Goal: Task Accomplishment & Management: Manage account settings

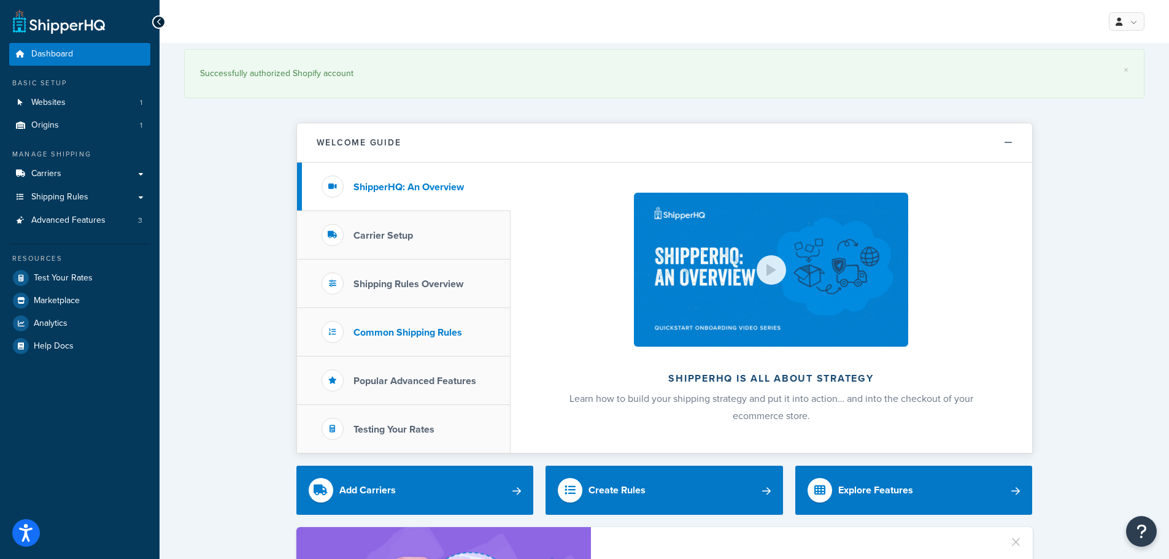
click at [388, 323] on li "Common Shipping Rules" at bounding box center [404, 332] width 214 height 48
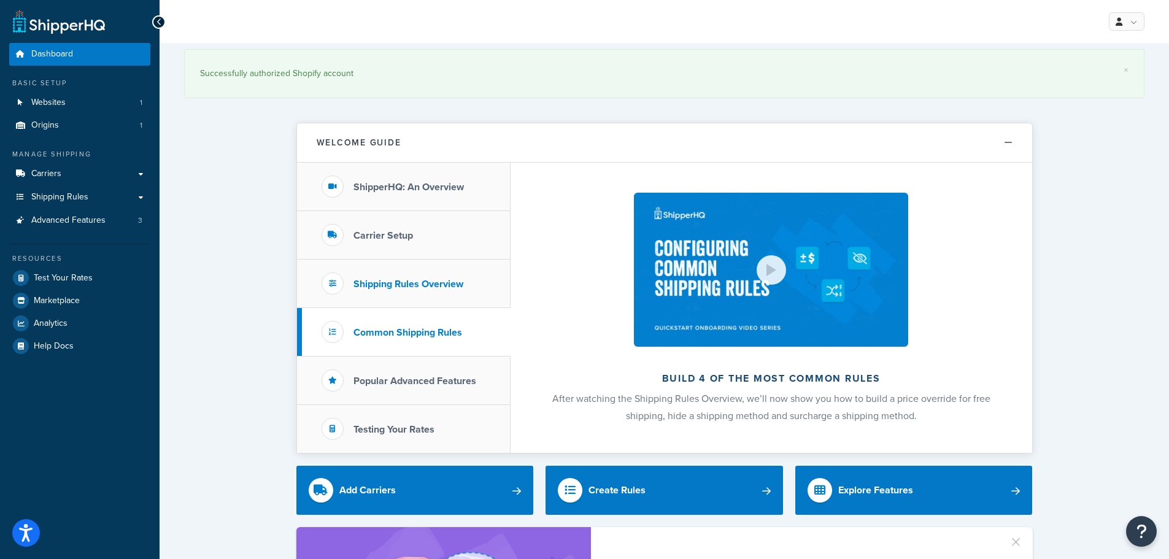
click at [398, 279] on h3 "Shipping Rules Overview" at bounding box center [408, 284] width 110 height 11
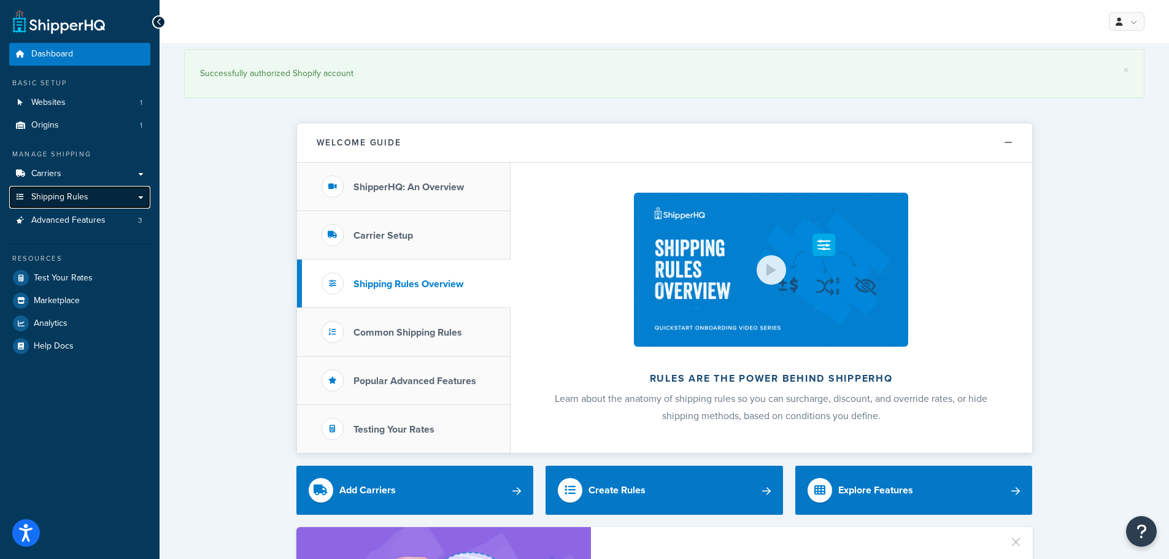
click at [79, 204] on link "Shipping Rules" at bounding box center [79, 197] width 141 height 23
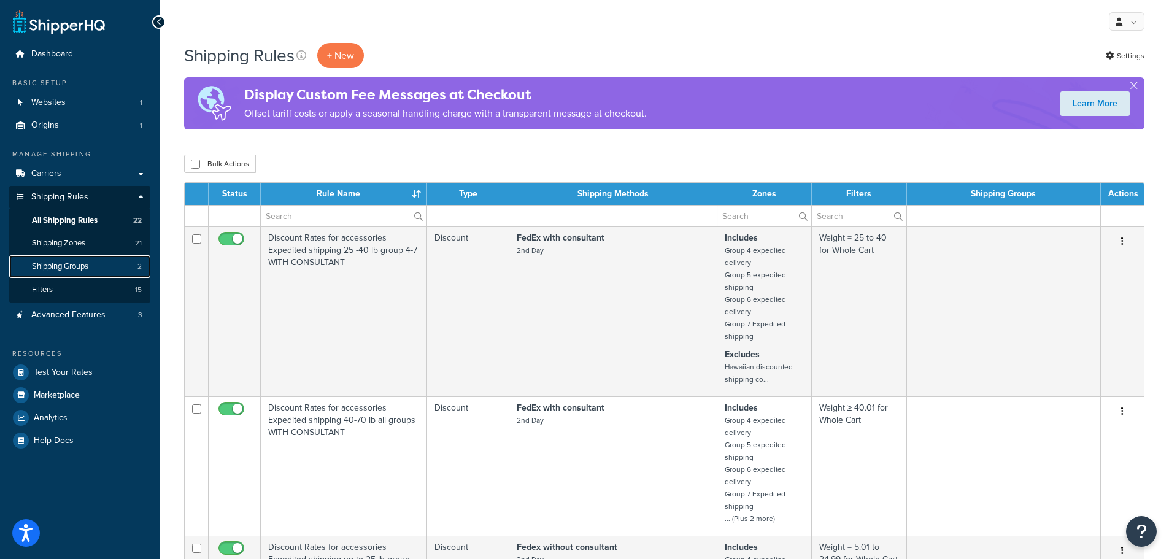
click at [87, 269] on span "Shipping Groups" at bounding box center [60, 266] width 56 height 10
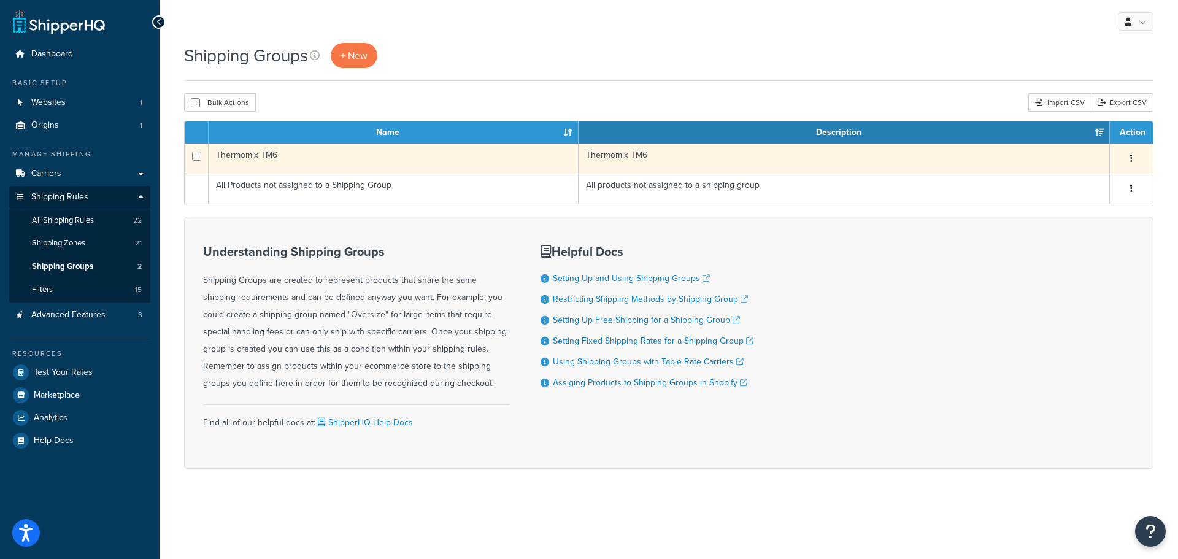
click at [301, 161] on td "Thermomix TM6" at bounding box center [394, 159] width 370 height 30
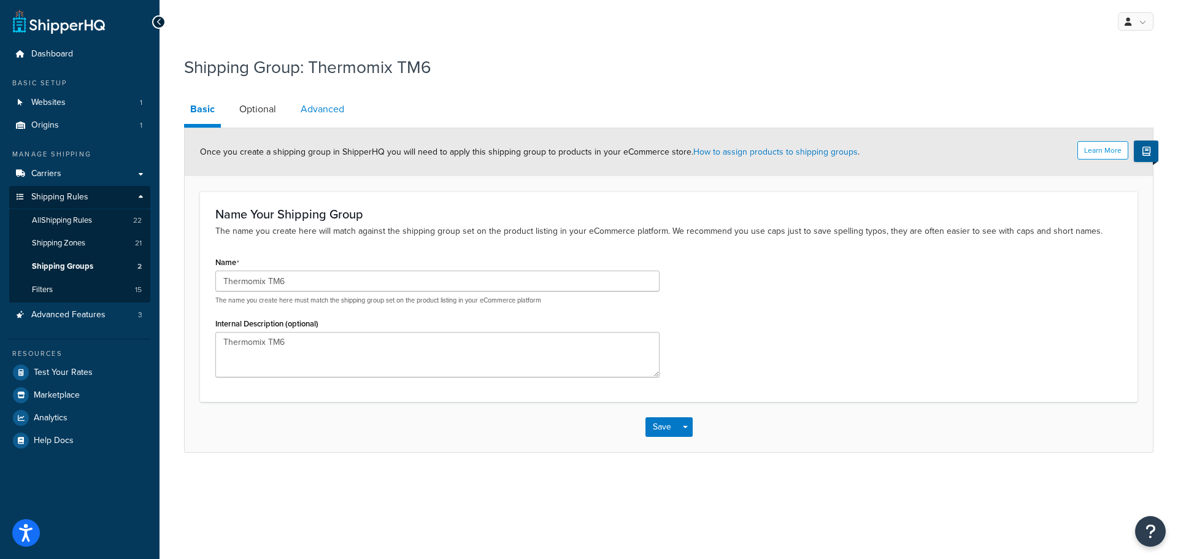
click at [334, 110] on link "Advanced" at bounding box center [323, 108] width 56 height 29
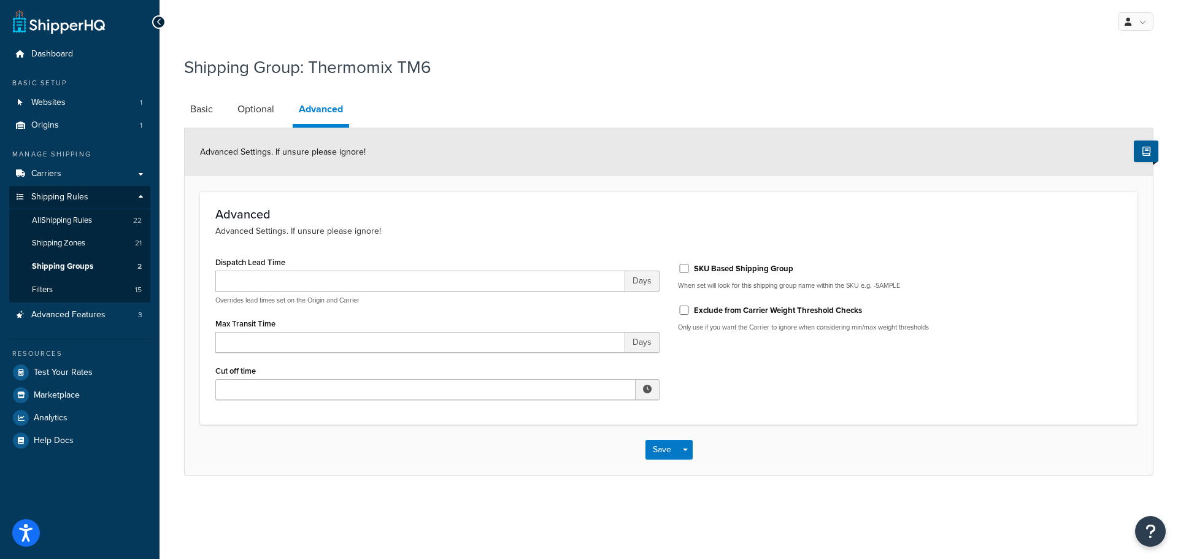
click at [293, 109] on link "Advanced" at bounding box center [321, 110] width 56 height 33
click at [274, 107] on link "Optional" at bounding box center [255, 108] width 49 height 29
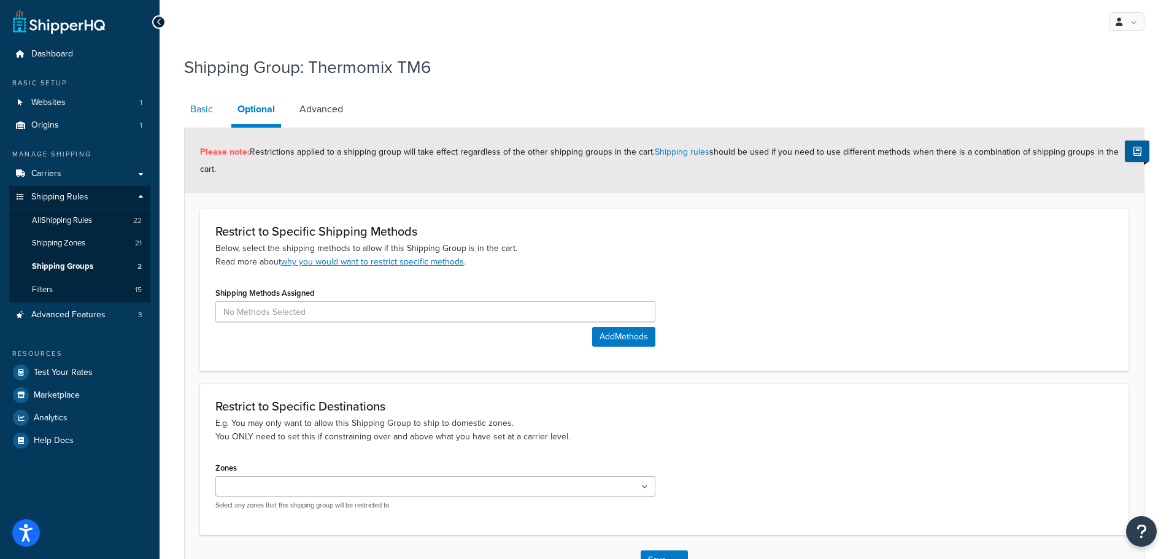
click at [215, 109] on link "Basic" at bounding box center [201, 108] width 35 height 29
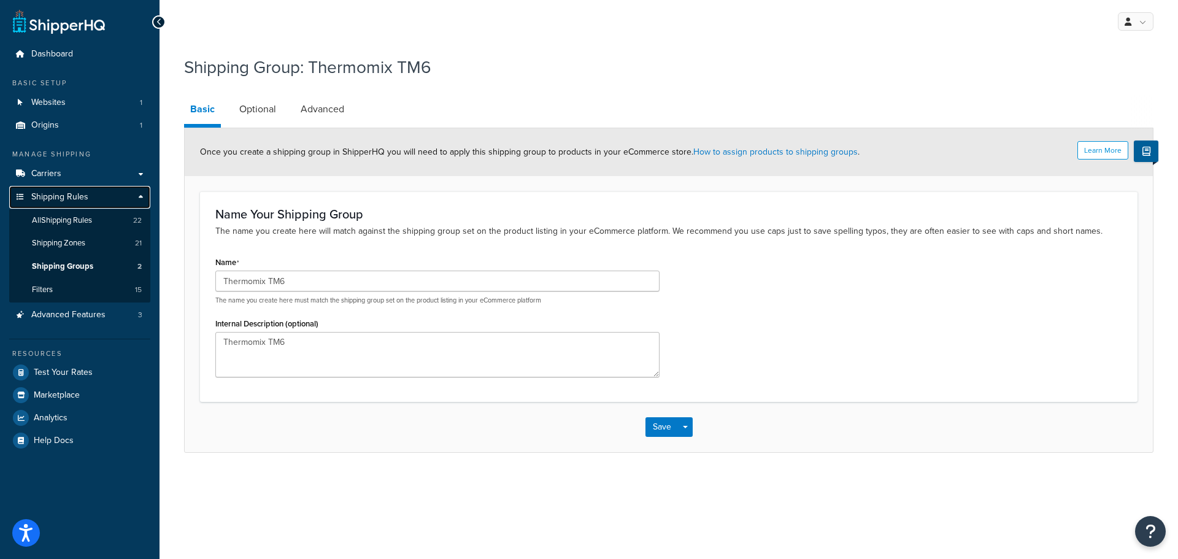
click at [90, 198] on link "Shipping Rules" at bounding box center [79, 197] width 141 height 23
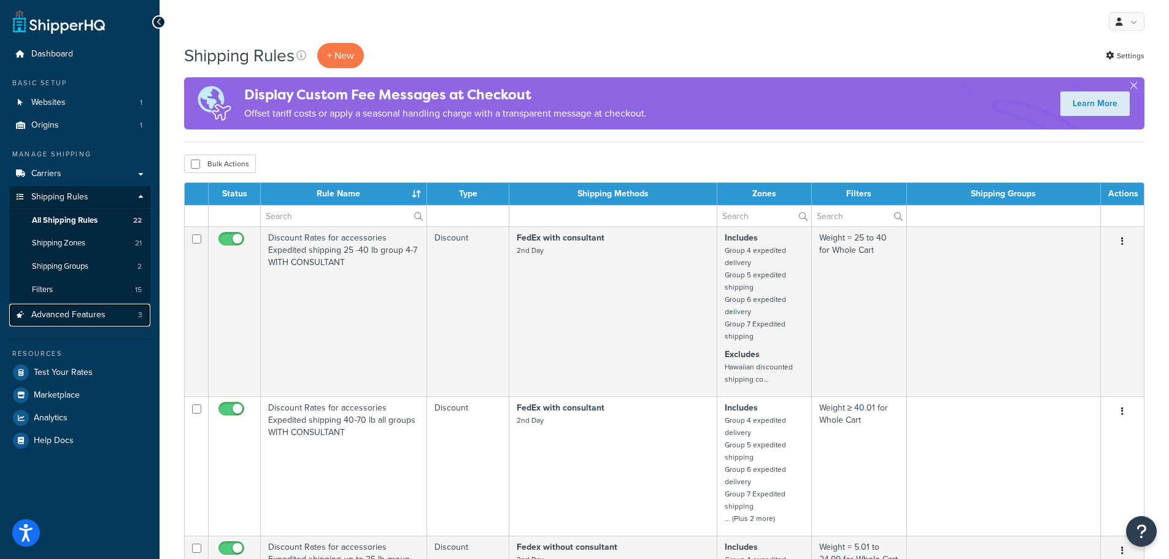
click at [60, 306] on link "Advanced Features 3" at bounding box center [79, 315] width 141 height 23
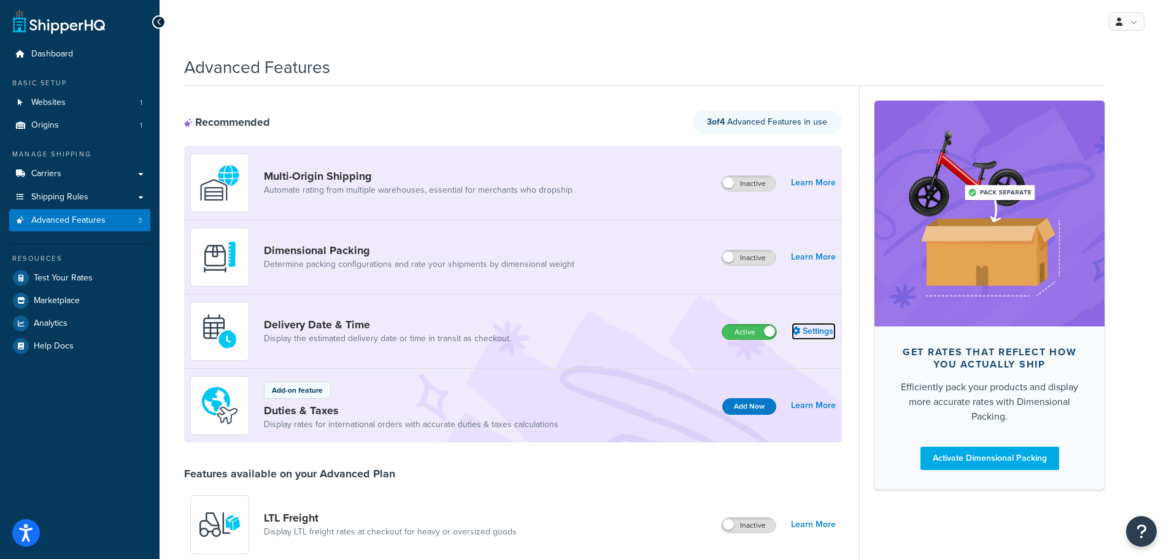
click at [802, 328] on link "Settings" at bounding box center [813, 331] width 44 height 17
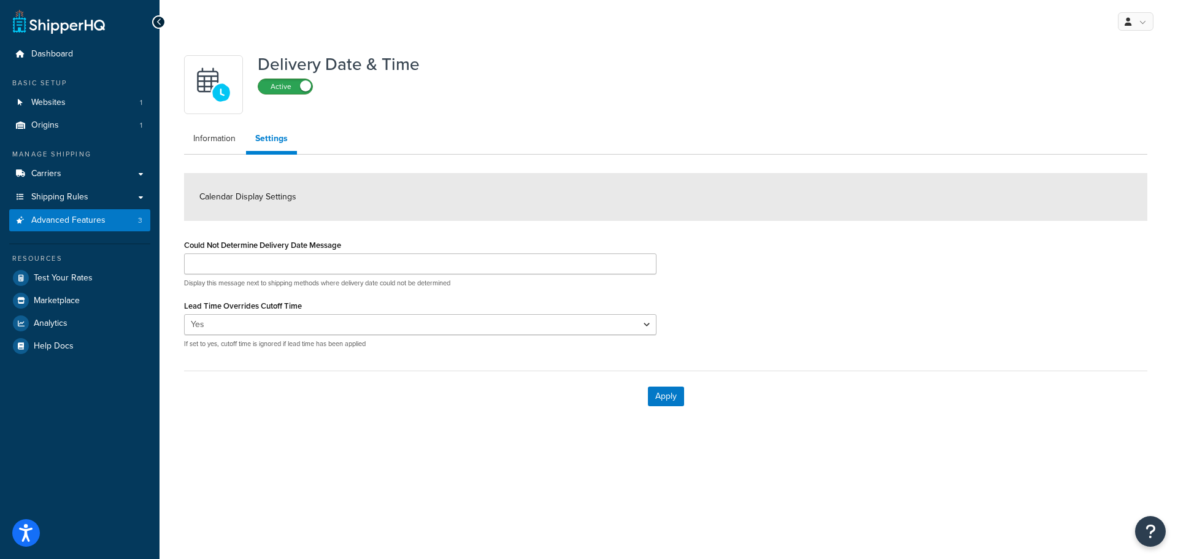
click at [287, 90] on label "Active" at bounding box center [285, 86] width 54 height 15
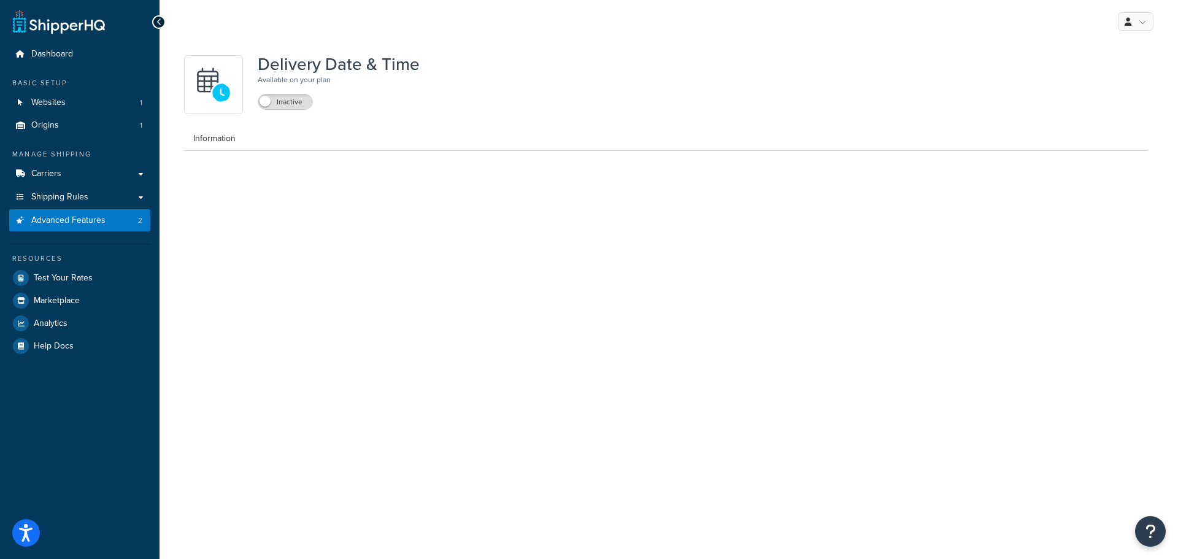
click at [160, 21] on icon at bounding box center [159, 22] width 6 height 9
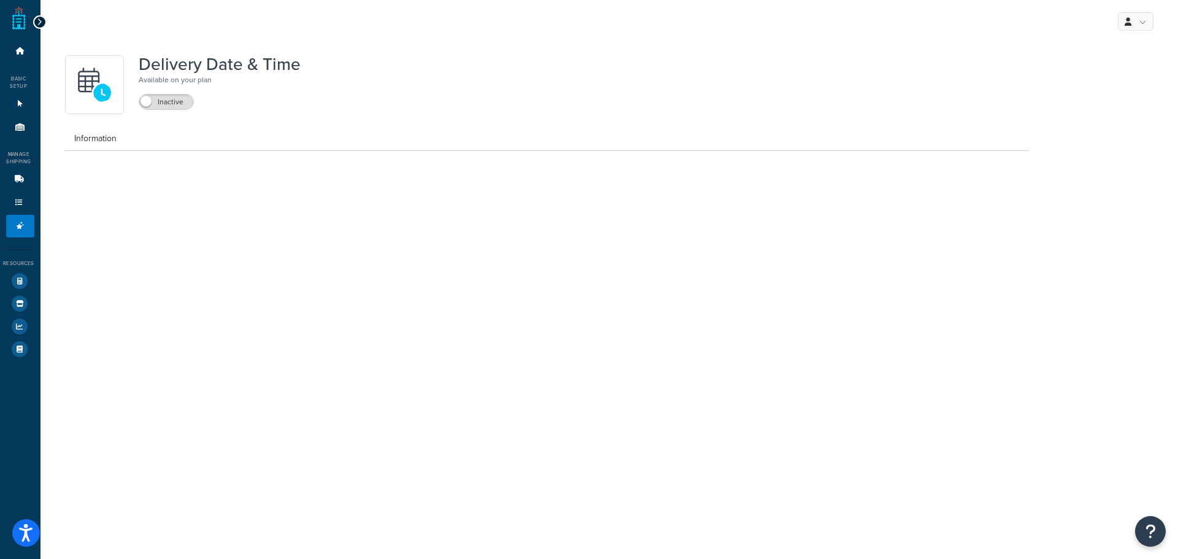
click at [37, 21] on icon at bounding box center [40, 22] width 6 height 9
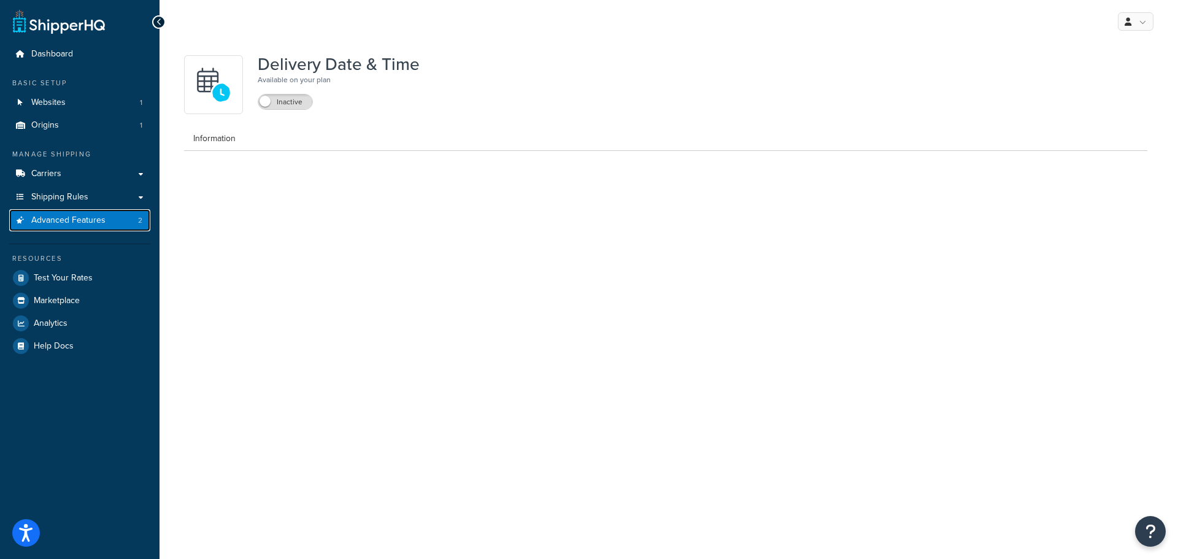
click at [98, 226] on span "Advanced Features" at bounding box center [68, 220] width 74 height 10
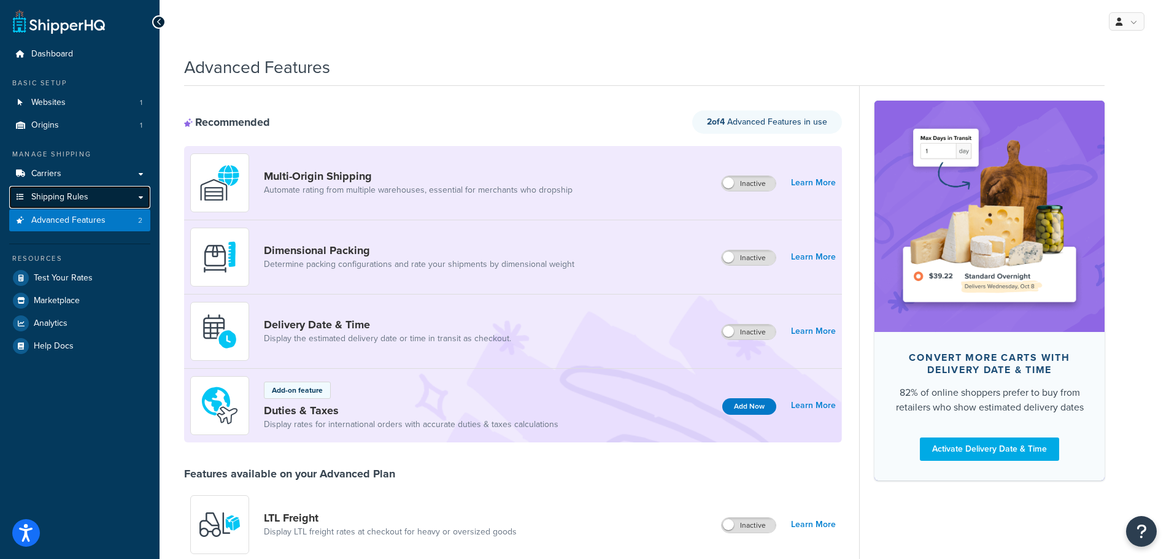
click at [87, 196] on span "Shipping Rules" at bounding box center [59, 197] width 57 height 10
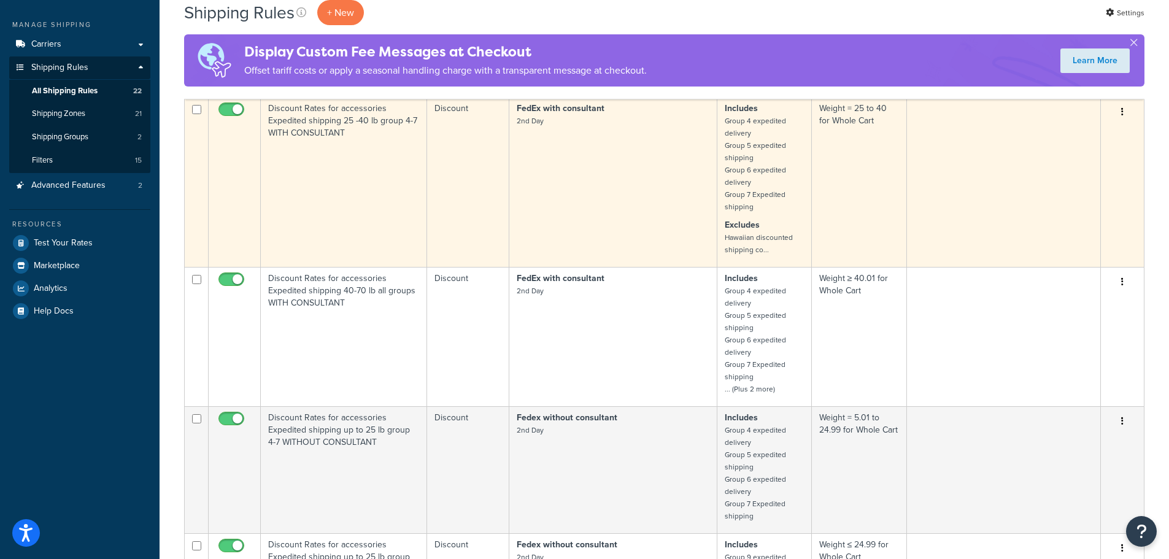
scroll to position [123, 0]
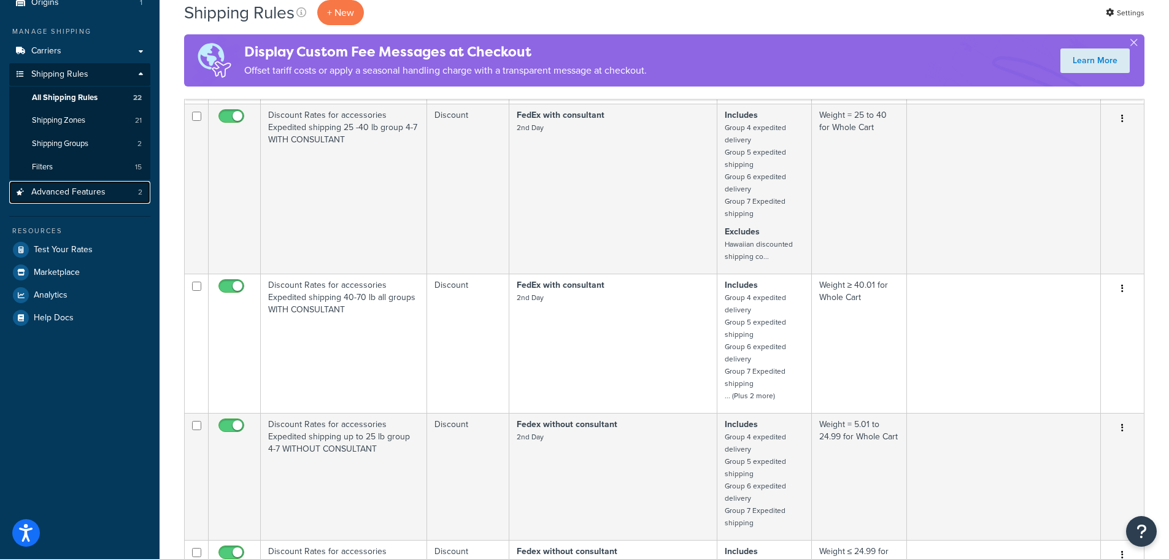
click at [78, 190] on span "Advanced Features" at bounding box center [68, 192] width 74 height 10
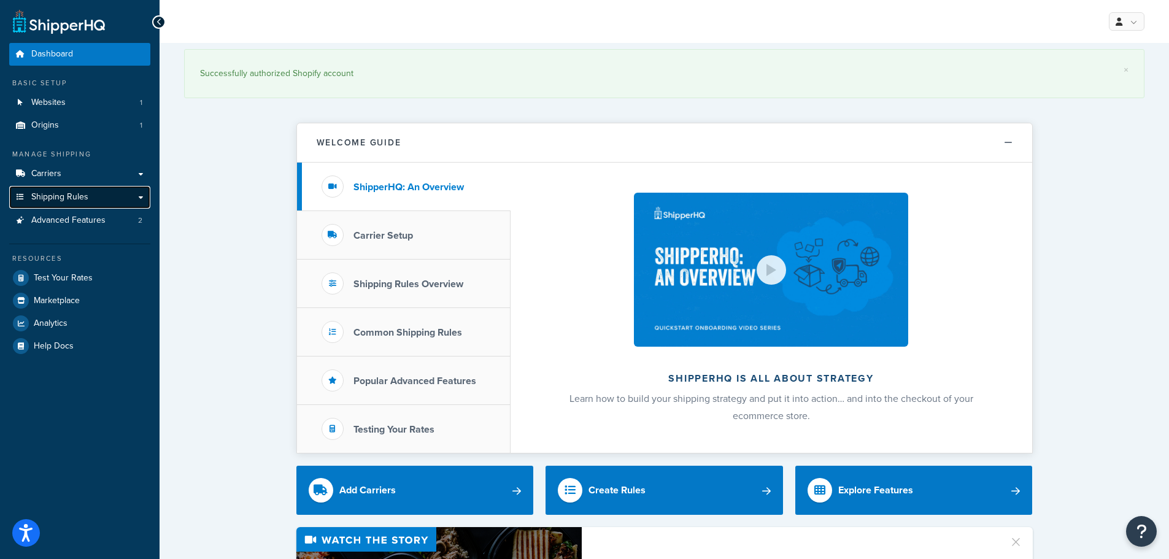
click at [121, 193] on link "Shipping Rules" at bounding box center [79, 197] width 141 height 23
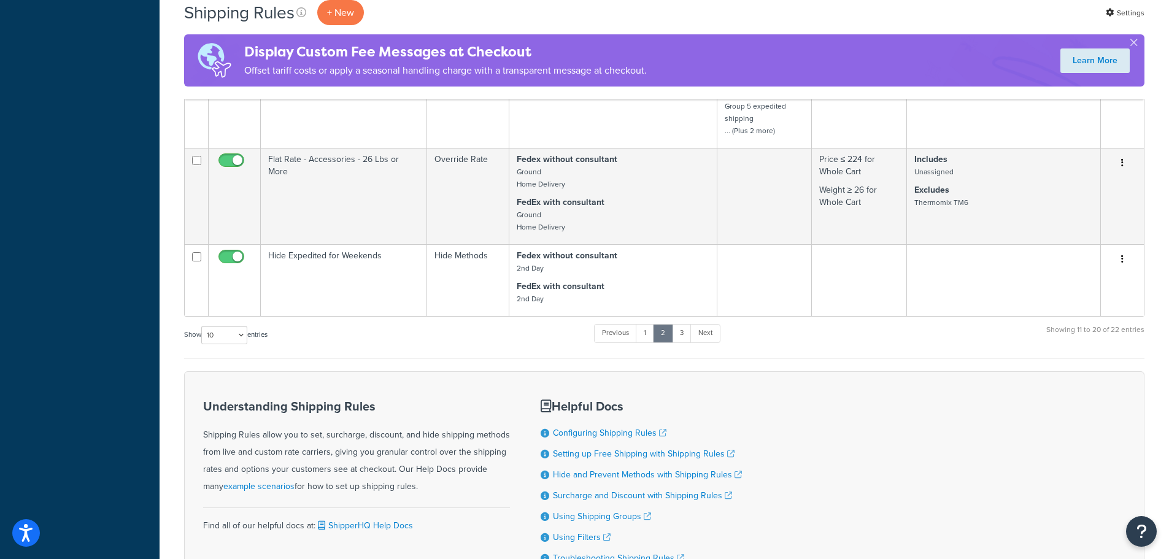
scroll to position [1104, 0]
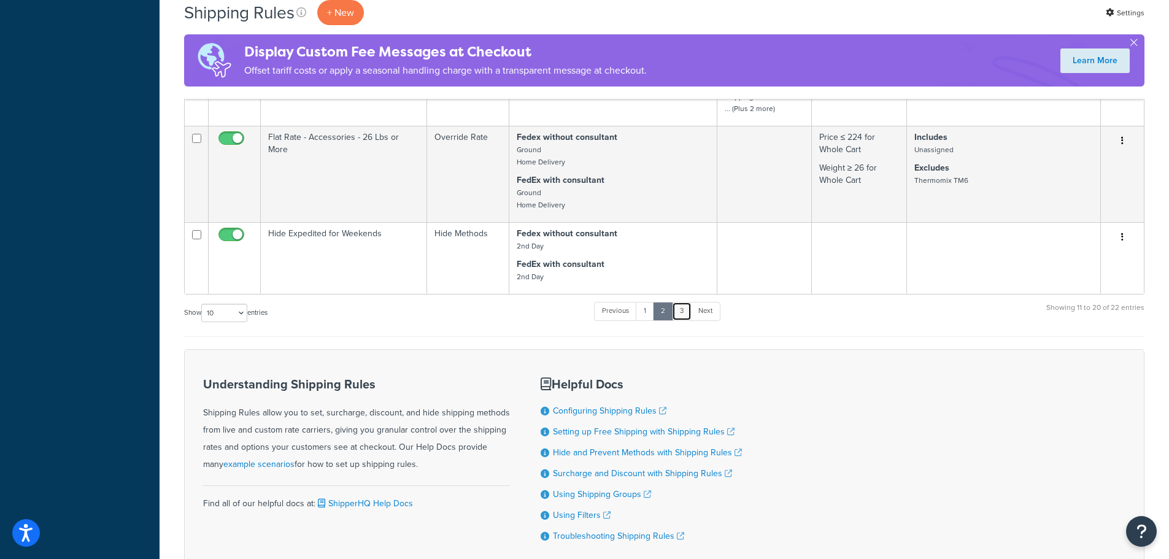
click at [684, 312] on link "3" at bounding box center [682, 311] width 20 height 18
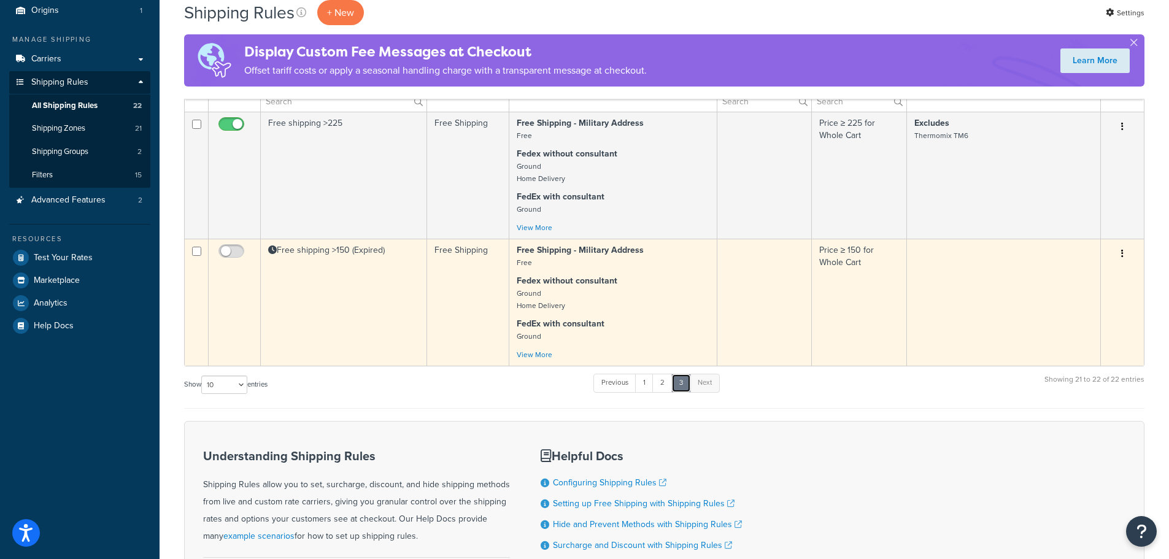
scroll to position [123, 0]
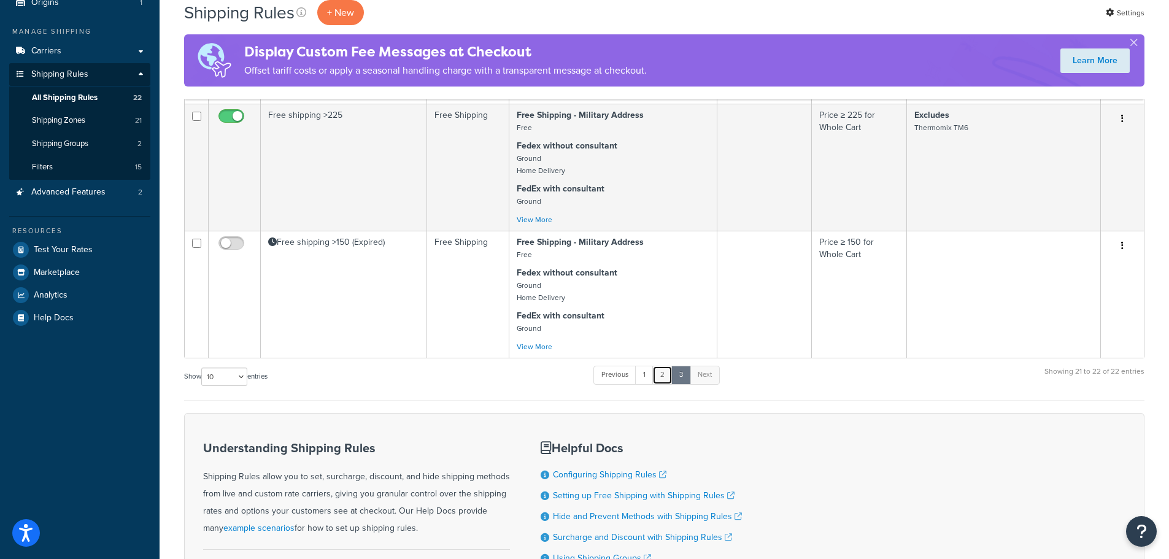
click at [671, 377] on link "2" at bounding box center [662, 375] width 20 height 18
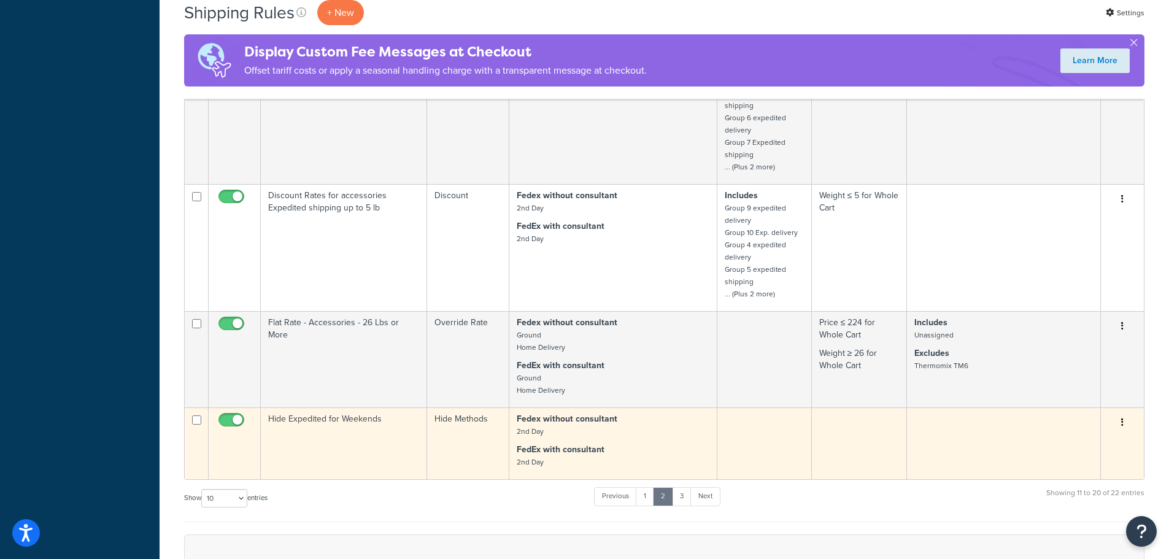
scroll to position [920, 0]
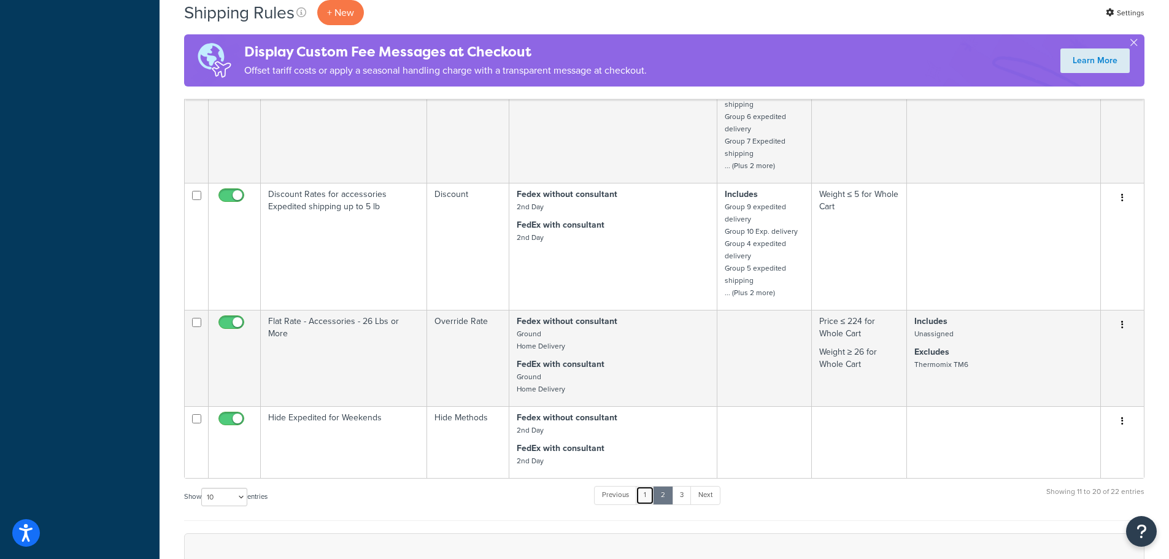
click at [648, 495] on link "1" at bounding box center [645, 495] width 18 height 18
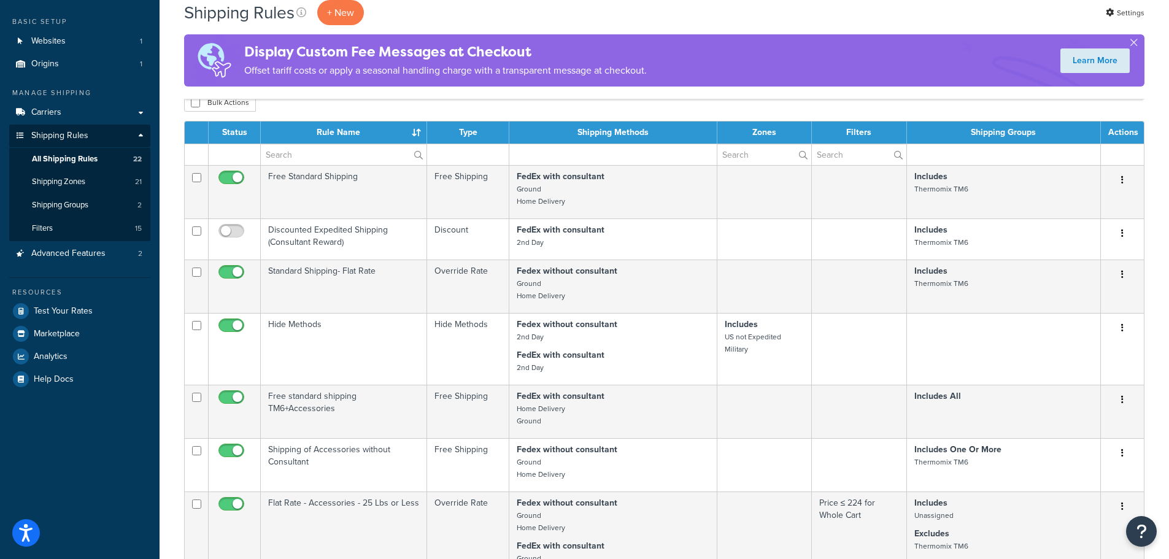
scroll to position [0, 0]
